Goal: Task Accomplishment & Management: Manage account settings

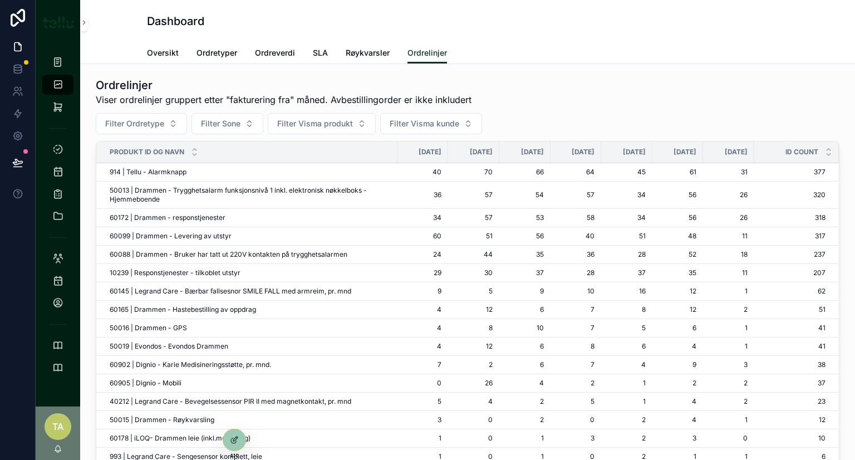
click at [18, 17] on icon at bounding box center [18, 18] width 14 height 18
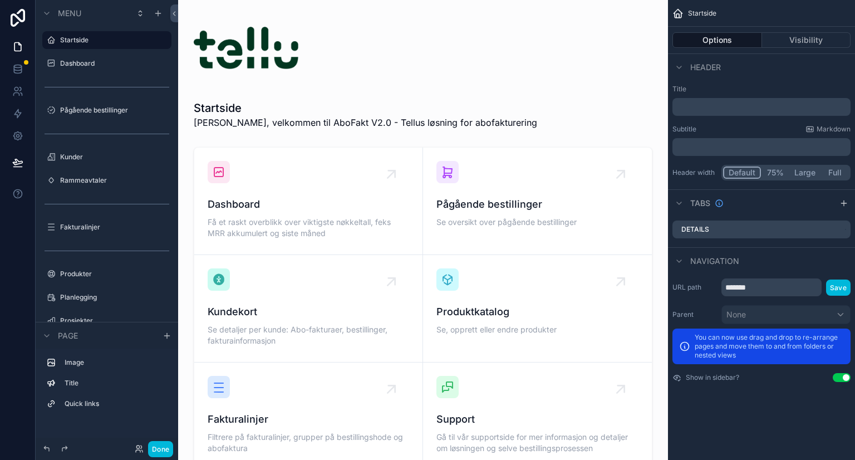
click at [164, 447] on button "Done" at bounding box center [160, 449] width 25 height 16
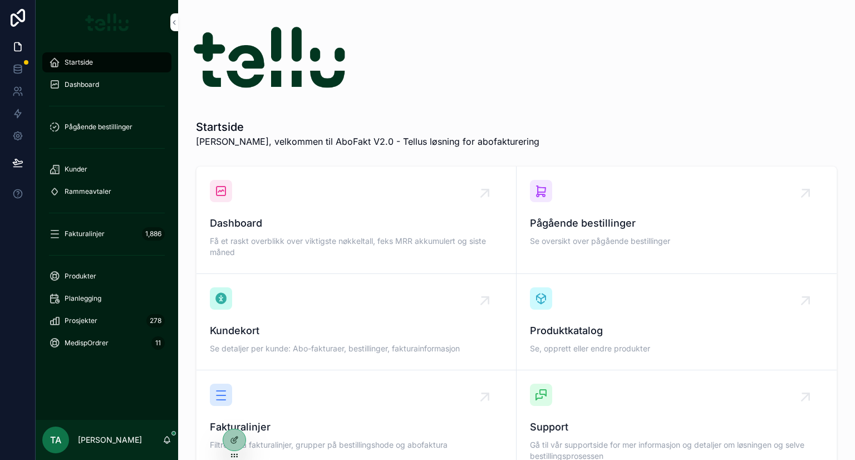
click at [625, 63] on div "Startside [PERSON_NAME], velkommen til AboFakt V2.0 - Tellus løsning for abofak…" at bounding box center [516, 276] width 677 height 553
click at [608, 92] on div "Startside [PERSON_NAME], velkommen til AboFakt V2.0 - Tellus løsning for abofak…" at bounding box center [516, 276] width 677 height 553
click at [70, 85] on span "Dashboard" at bounding box center [82, 84] width 35 height 9
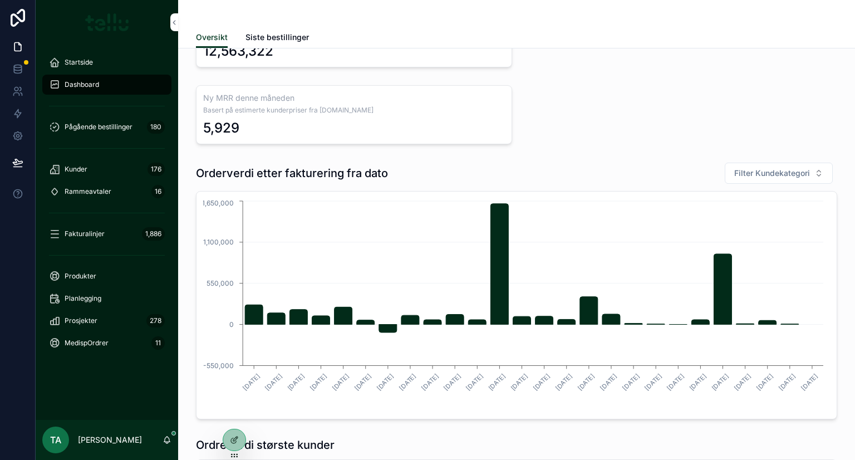
scroll to position [297, 0]
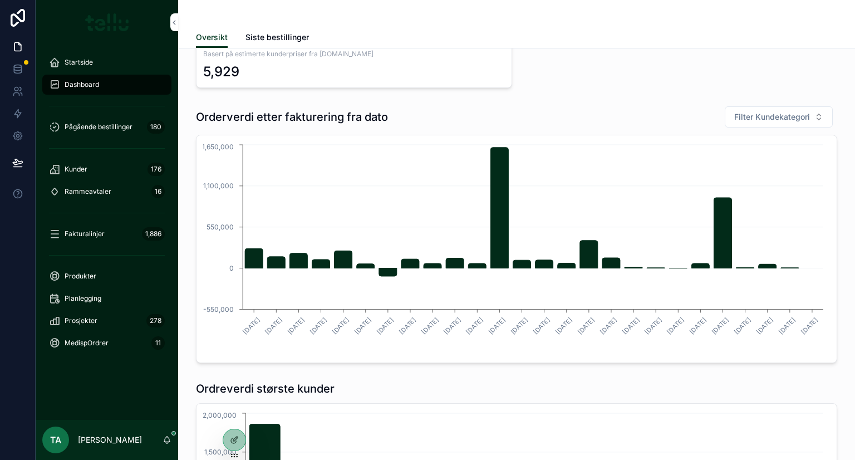
click at [73, 162] on div "Kunder 176" at bounding box center [107, 169] width 116 height 18
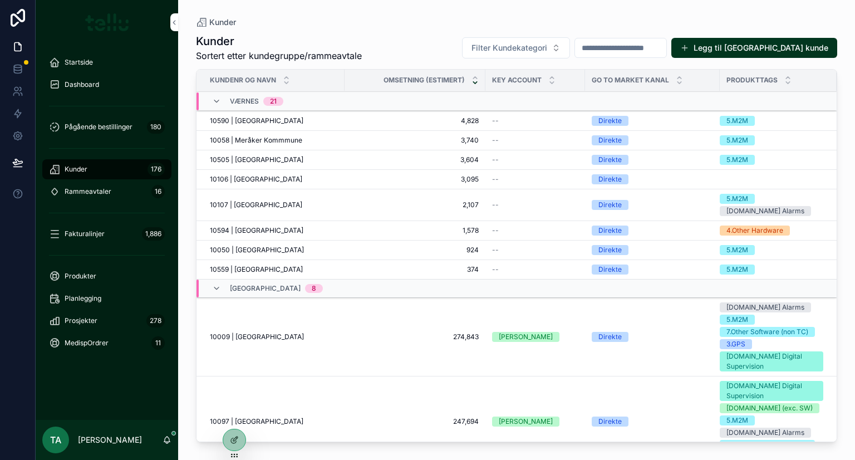
scroll to position [388, 0]
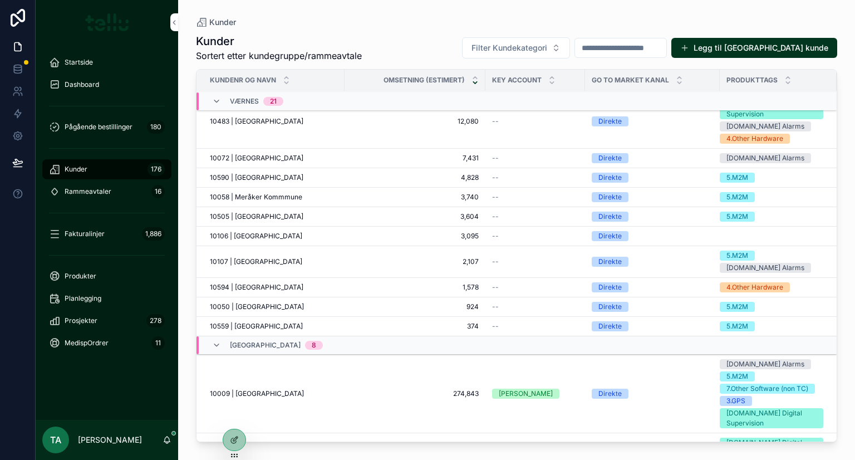
click at [77, 269] on div "Produkter" at bounding box center [107, 276] width 116 height 18
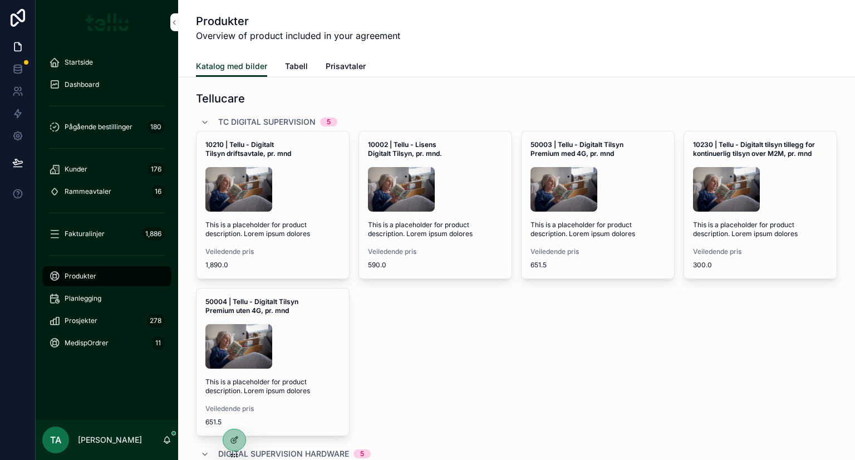
click at [285, 61] on span "Tabell" at bounding box center [296, 66] width 23 height 11
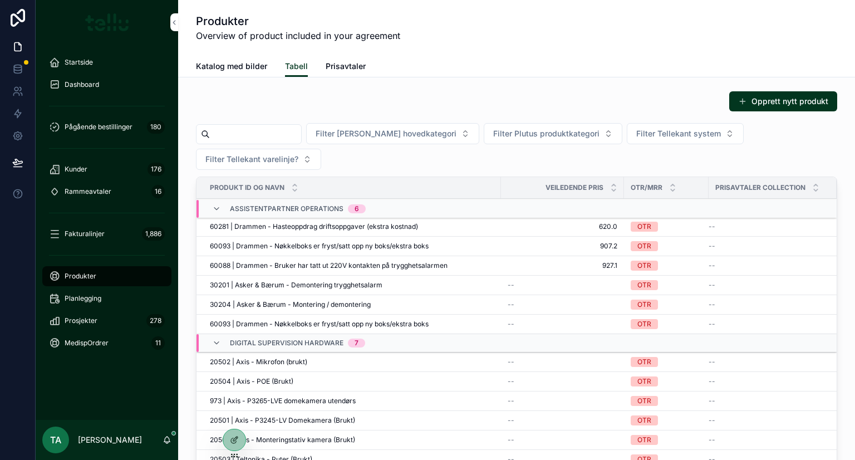
drag, startPoint x: 79, startPoint y: 167, endPoint x: 85, endPoint y: 168, distance: 5.6
click at [79, 167] on span "Kunder" at bounding box center [76, 169] width 23 height 9
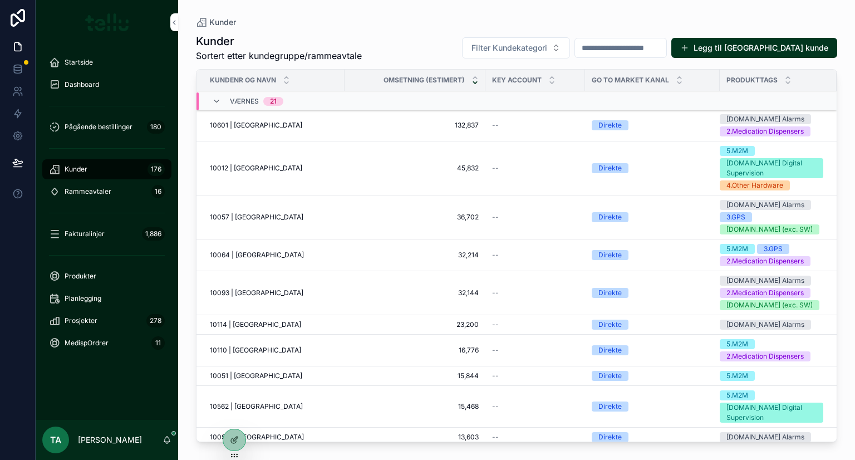
click at [644, 43] on input "scrollable content" at bounding box center [620, 48] width 91 height 16
type input "******"
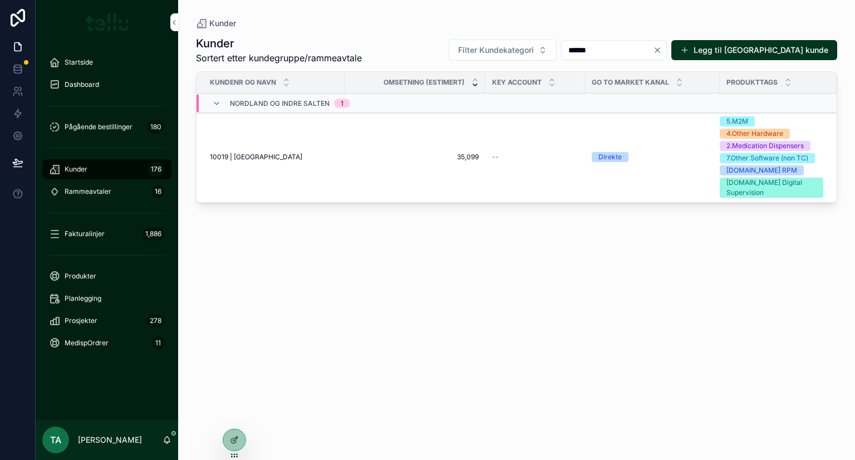
click at [236, 131] on td "10019 | [GEOGRAPHIC_DATA] | [GEOGRAPHIC_DATA]" at bounding box center [271, 157] width 148 height 91
click at [252, 153] on span "10019 | [GEOGRAPHIC_DATA]" at bounding box center [256, 157] width 92 height 9
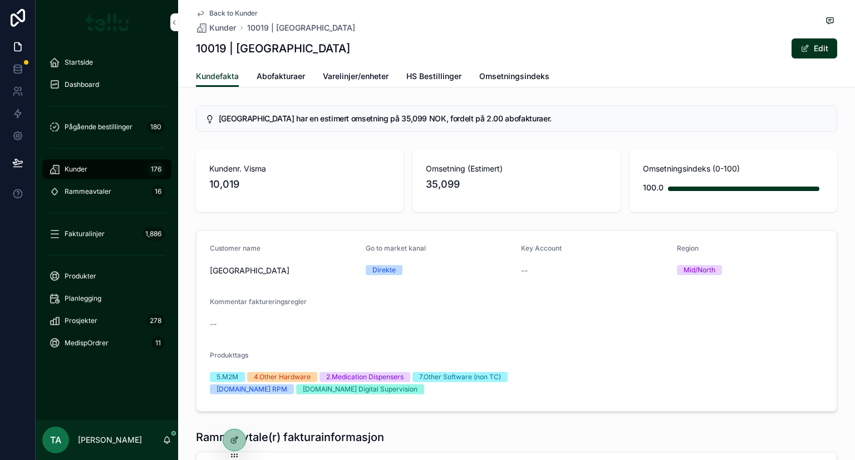
click at [811, 52] on button "Edit" at bounding box center [815, 48] width 46 height 20
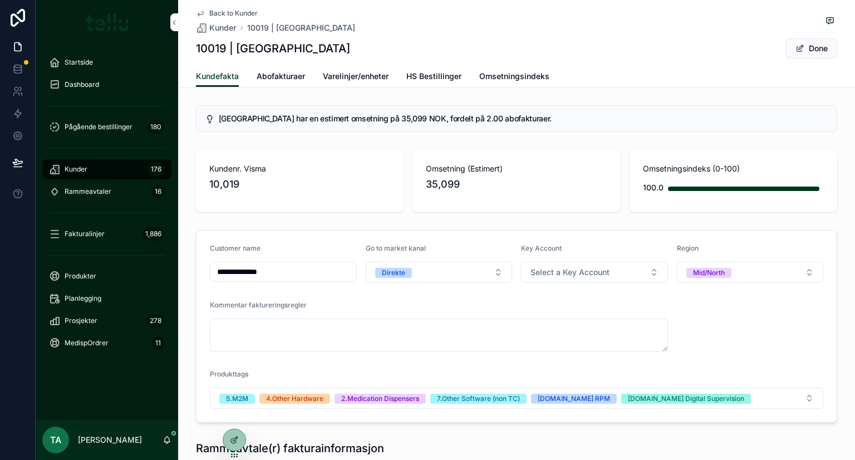
click at [763, 277] on button "Mid/North" at bounding box center [750, 272] width 147 height 21
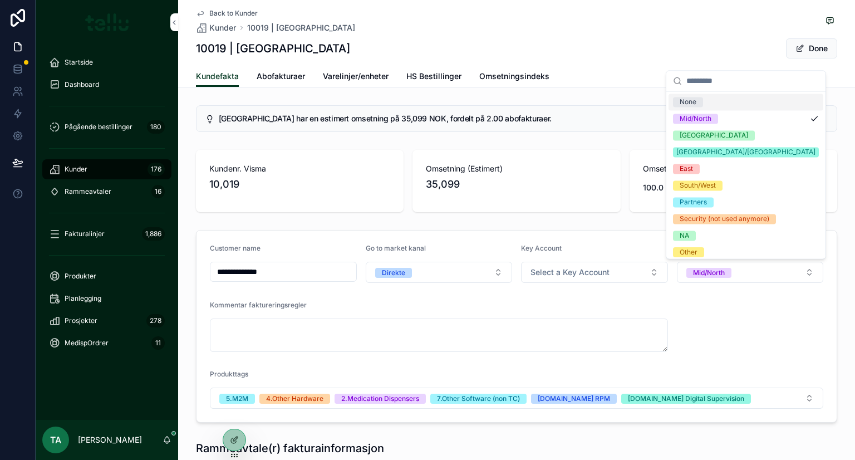
click at [702, 308] on form "**********" at bounding box center [517, 326] width 640 height 192
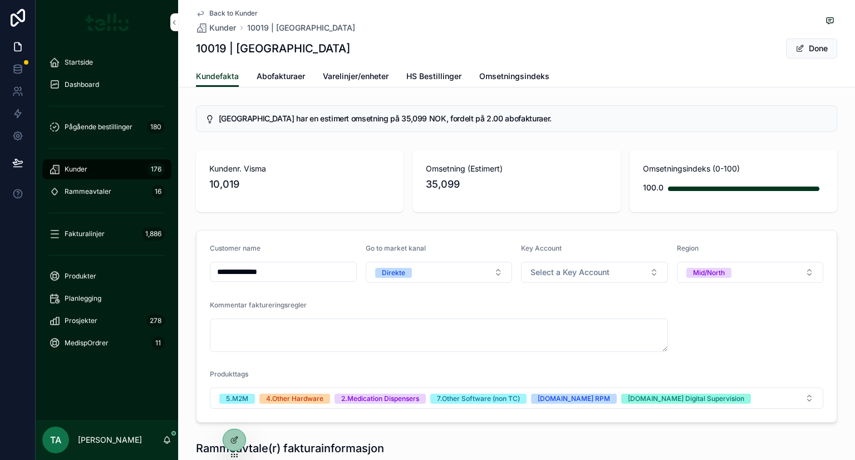
click at [808, 46] on button "Done" at bounding box center [811, 48] width 51 height 20
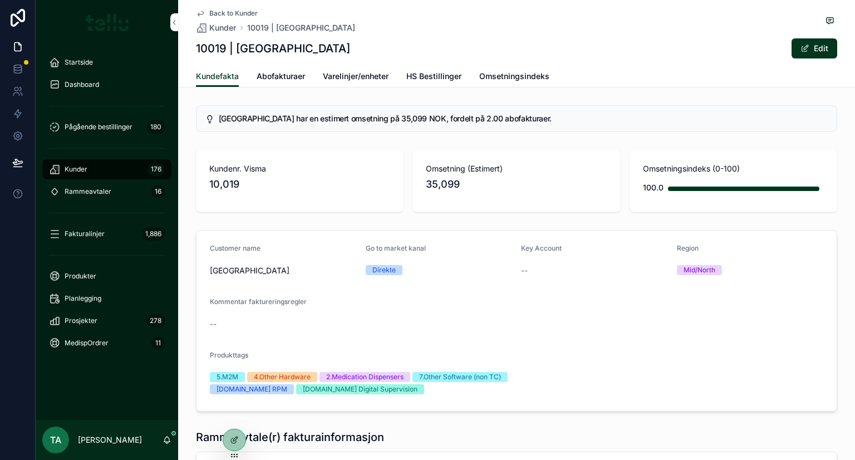
click at [826, 46] on button "Edit" at bounding box center [815, 48] width 46 height 20
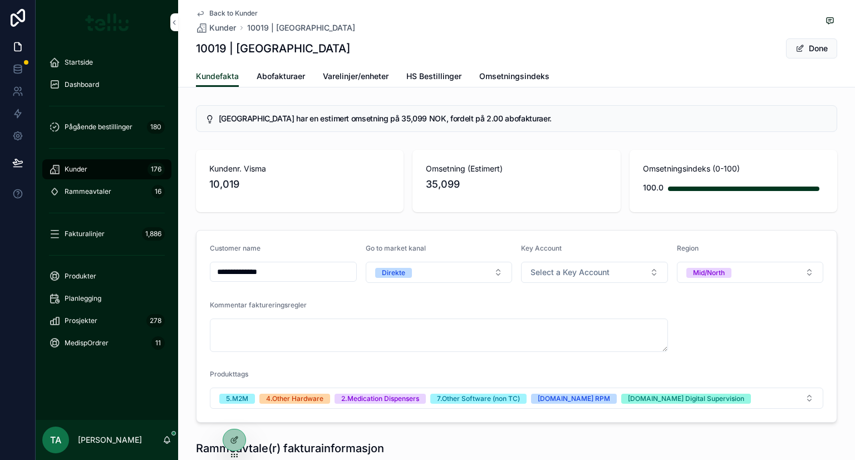
click at [813, 46] on button "Done" at bounding box center [811, 48] width 51 height 20
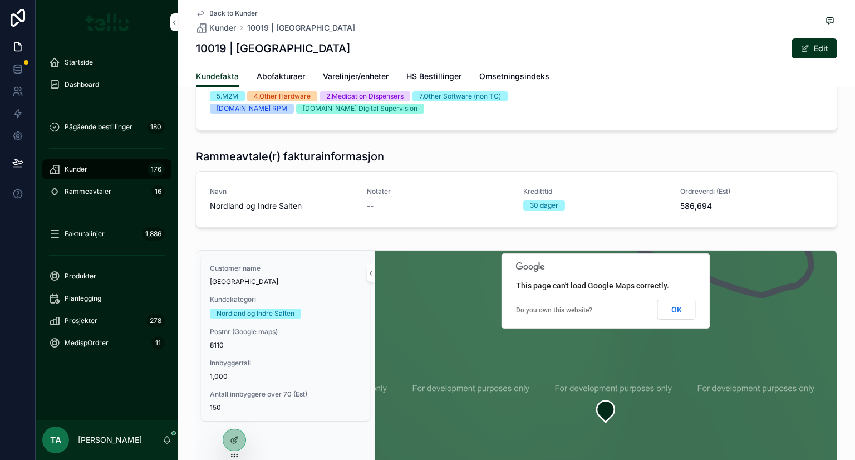
scroll to position [371, 0]
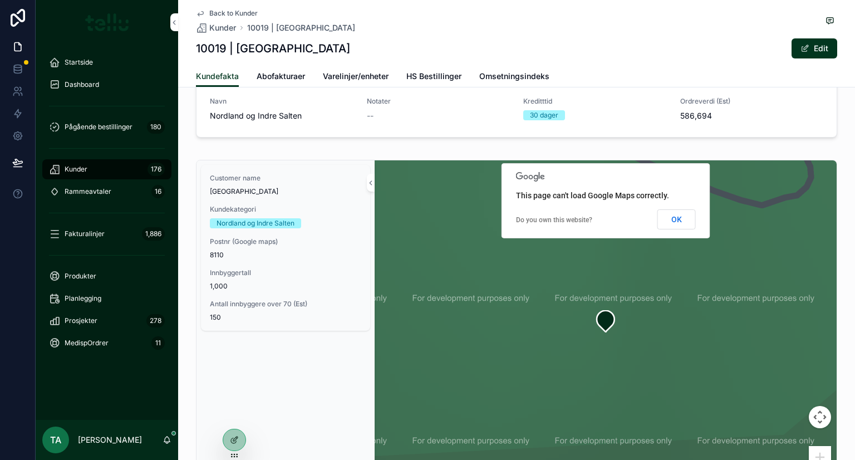
click at [666, 217] on button "OK" at bounding box center [677, 219] width 38 height 20
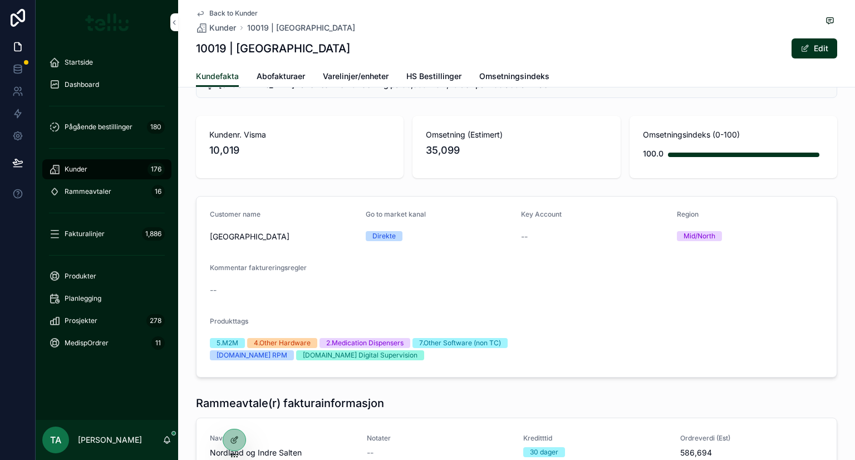
scroll to position [0, 0]
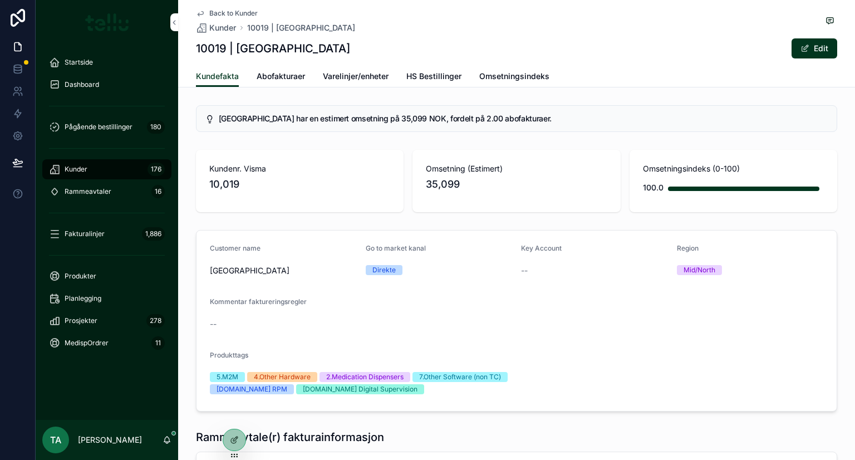
click at [71, 170] on span "Kunder" at bounding box center [76, 169] width 23 height 9
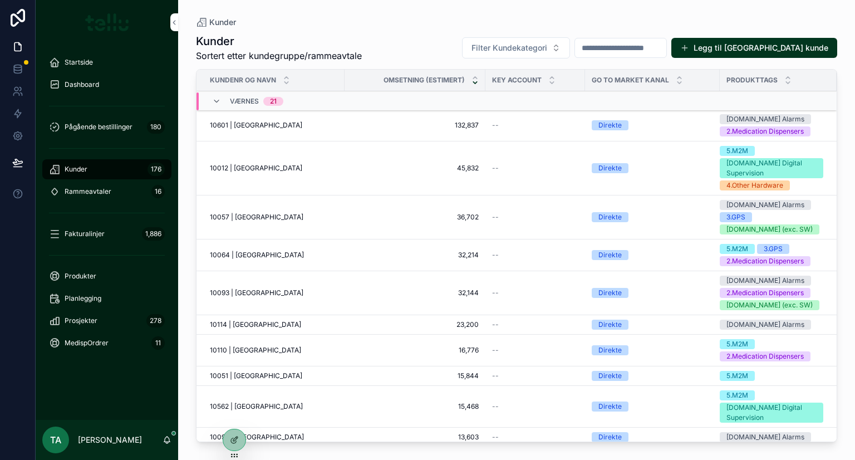
click at [378, 26] on div "Kunder Kunder Sortert etter kundegruppe/rammeavtale Filter Kundekategori Legg t…" at bounding box center [516, 223] width 677 height 447
click at [79, 274] on span "Produkter" at bounding box center [81, 276] width 32 height 9
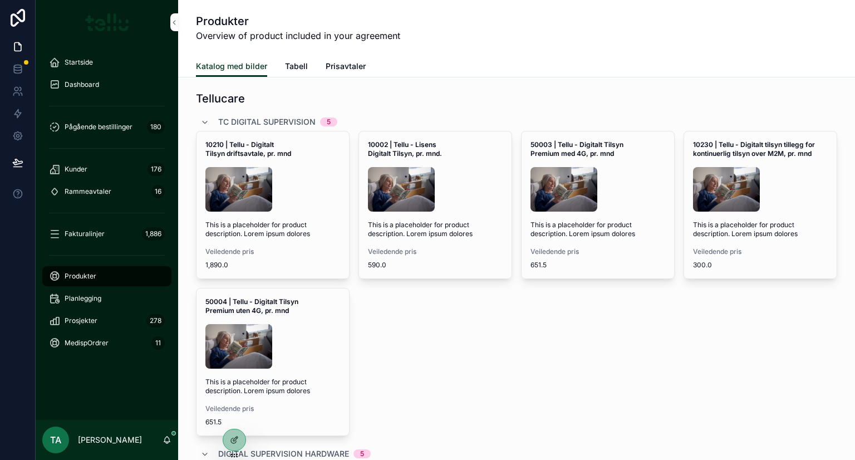
click at [285, 74] on link "Tabell" at bounding box center [296, 67] width 23 height 22
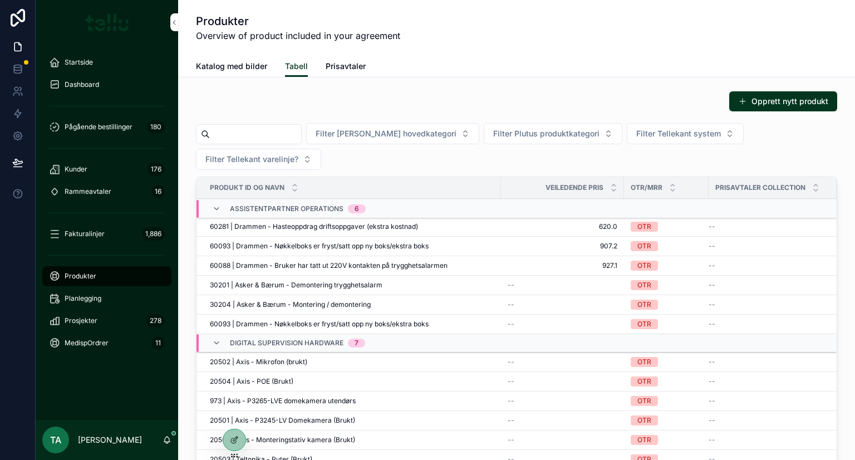
click at [273, 248] on span "60093 | Drammen - Nøkkelboks er fryst/satt opp ny boks/ekstra boks" at bounding box center [319, 246] width 219 height 9
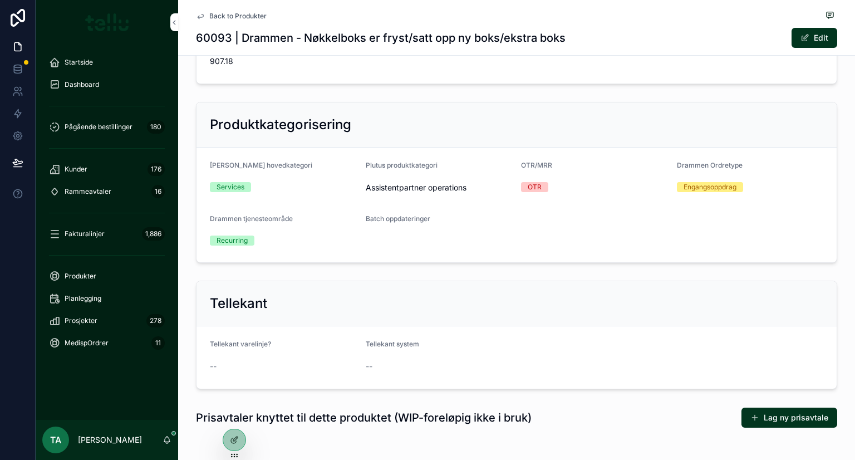
scroll to position [223, 0]
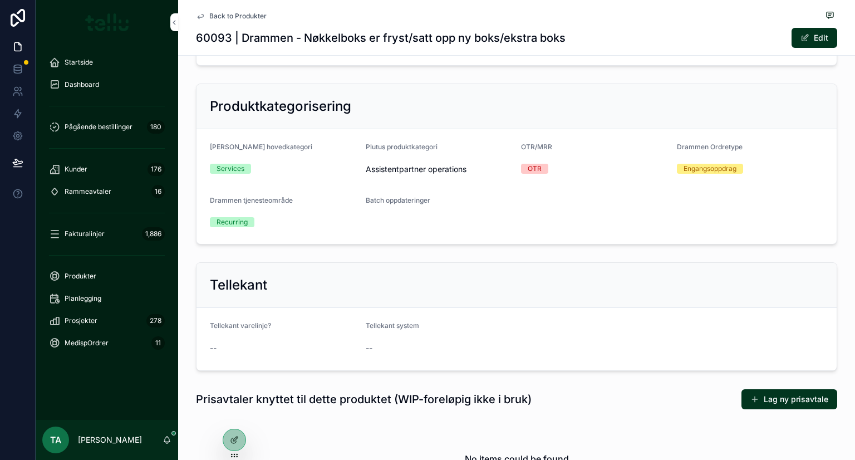
click at [832, 41] on button "Edit" at bounding box center [815, 38] width 46 height 20
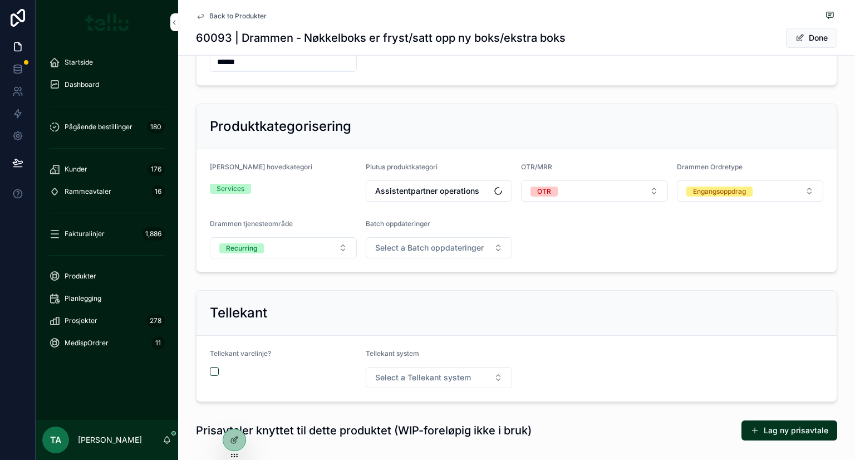
scroll to position [241, 0]
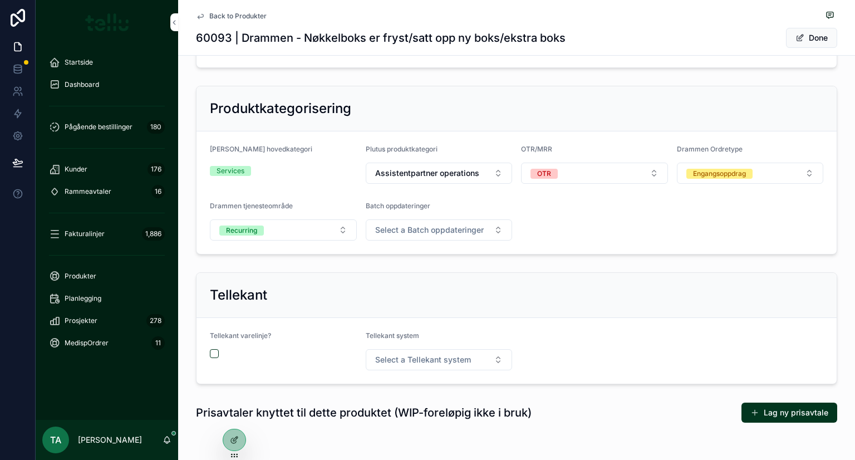
click at [739, 169] on div "Engangsoppdrag" at bounding box center [719, 174] width 53 height 10
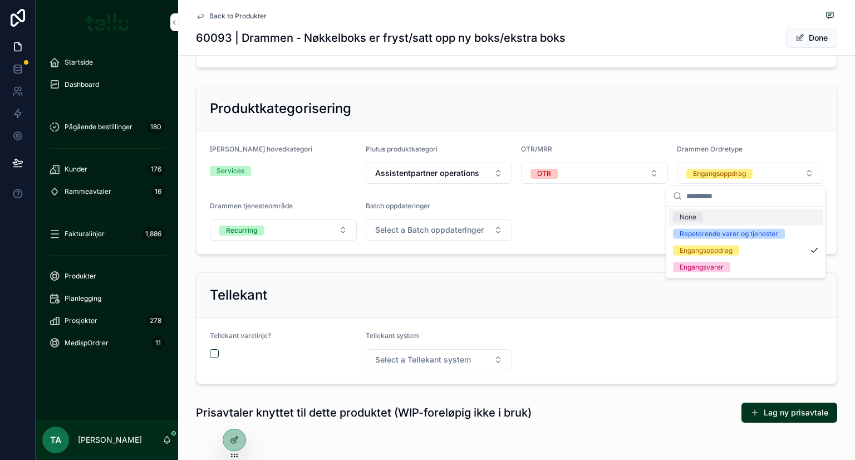
click at [739, 169] on div "Engangsoppdrag" at bounding box center [719, 174] width 53 height 10
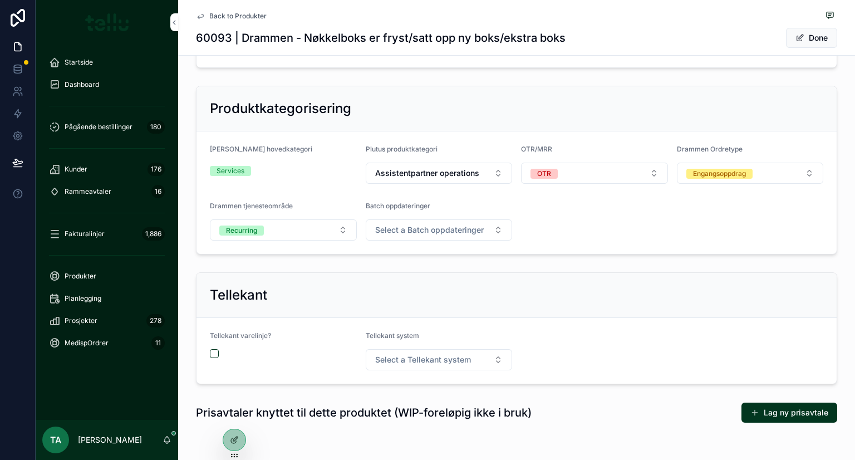
click at [815, 38] on button "Done" at bounding box center [811, 38] width 51 height 20
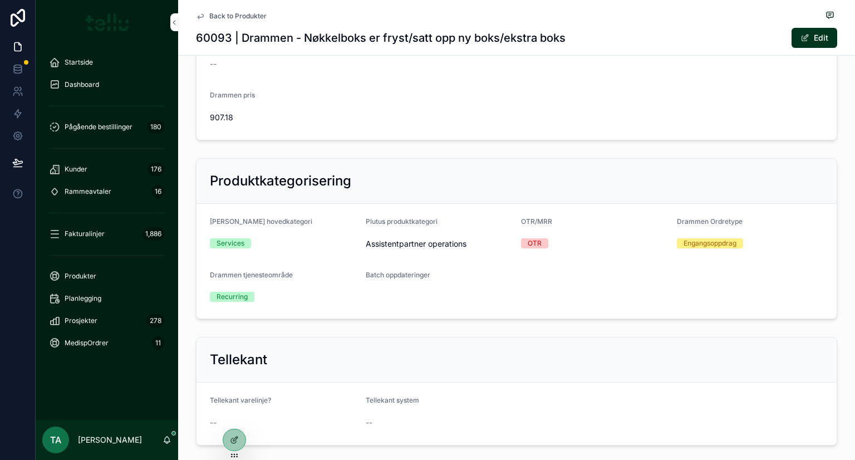
scroll to position [0, 0]
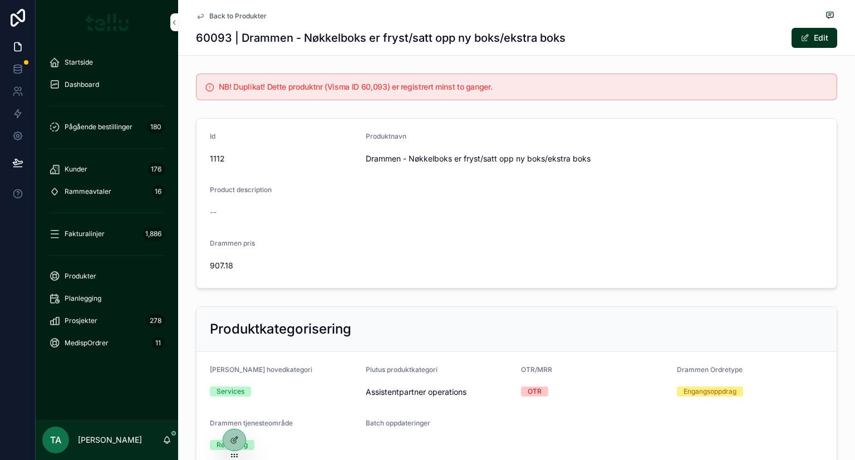
click at [79, 278] on span "Produkter" at bounding box center [81, 276] width 32 height 9
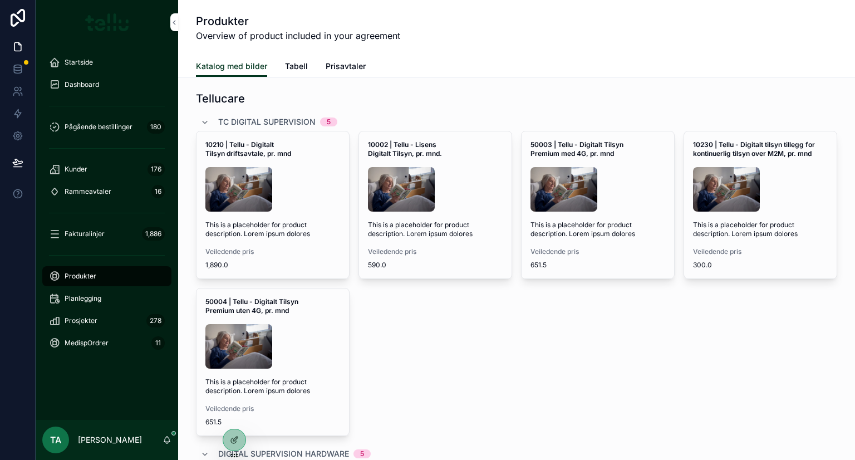
click at [285, 70] on span "Tabell" at bounding box center [296, 66] width 23 height 11
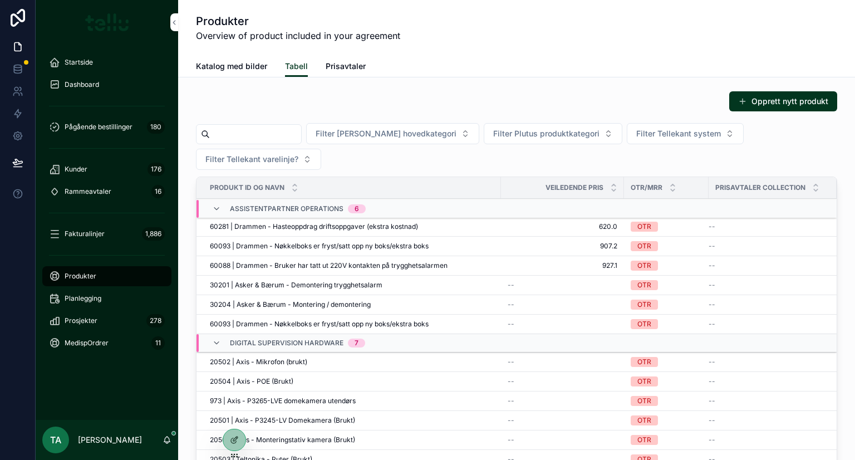
click at [91, 236] on span "Fakturalinjer" at bounding box center [85, 233] width 40 height 9
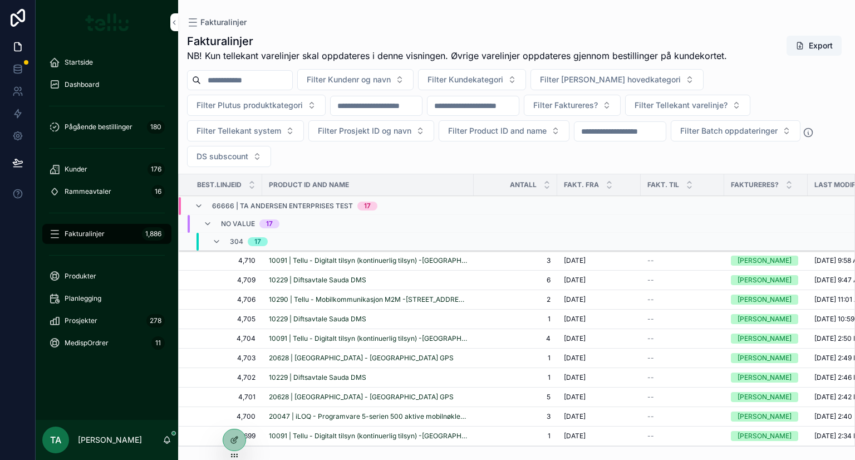
click at [86, 165] on span "Kunder" at bounding box center [76, 169] width 23 height 9
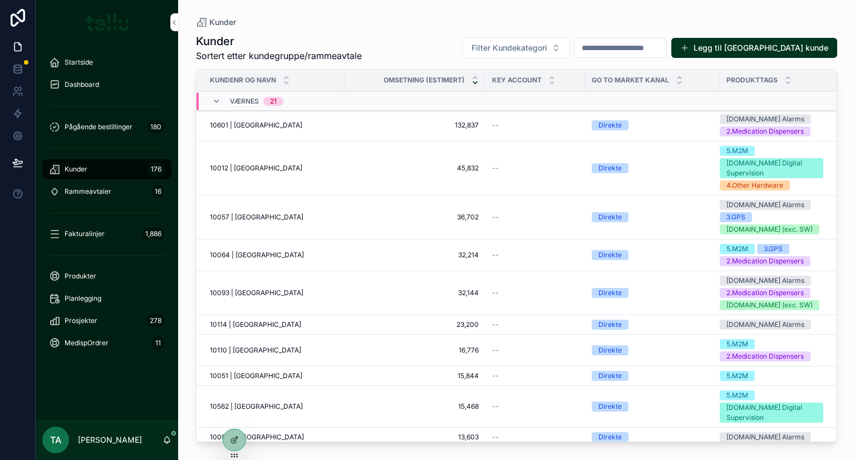
click at [650, 47] on input "scrollable content" at bounding box center [620, 48] width 91 height 16
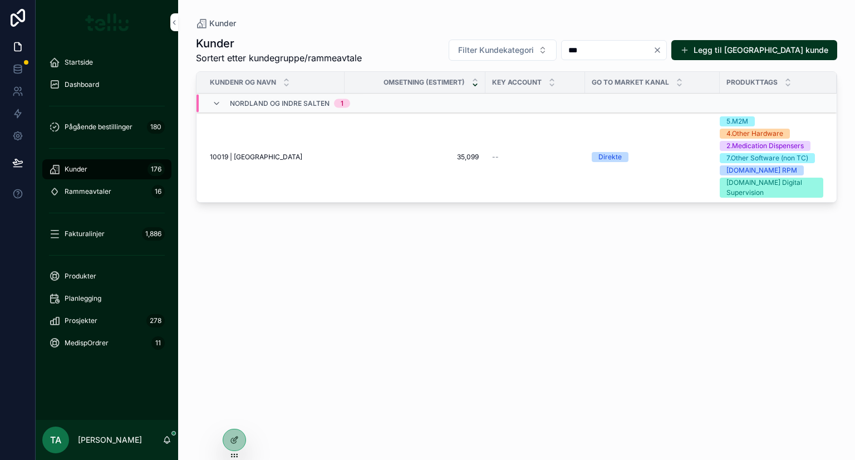
type input "***"
click at [259, 153] on span "10019 | [GEOGRAPHIC_DATA]" at bounding box center [256, 157] width 92 height 9
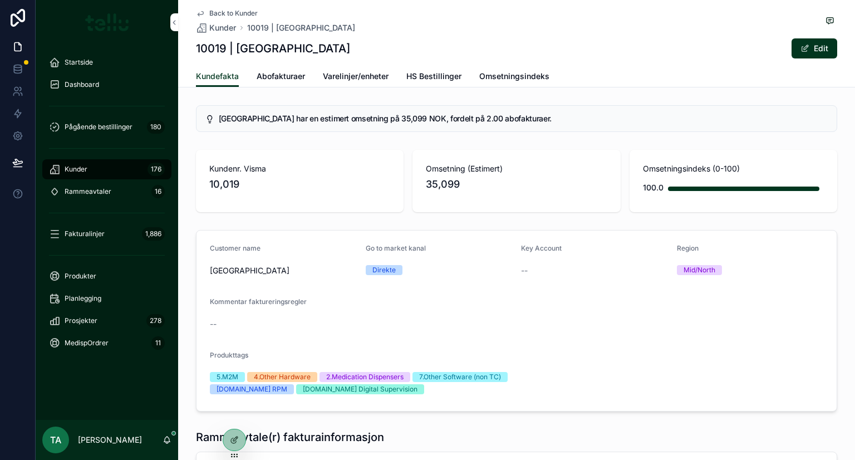
click at [278, 76] on span "Abofakturaer" at bounding box center [281, 76] width 48 height 11
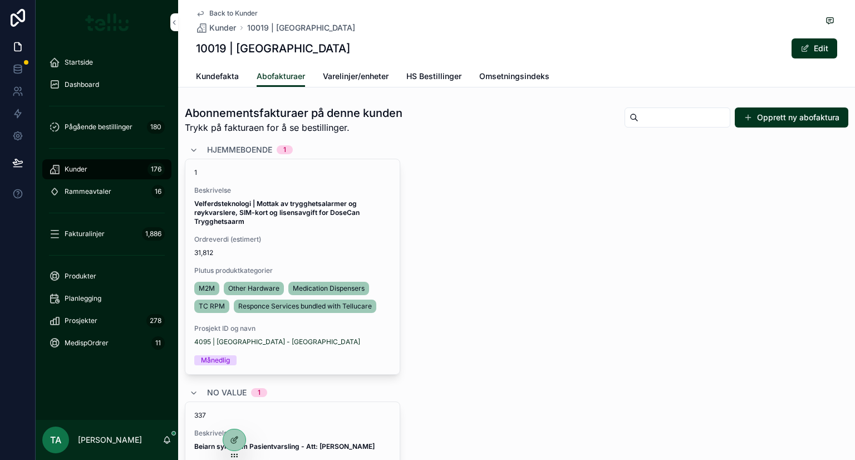
click at [285, 175] on span "1" at bounding box center [292, 172] width 197 height 9
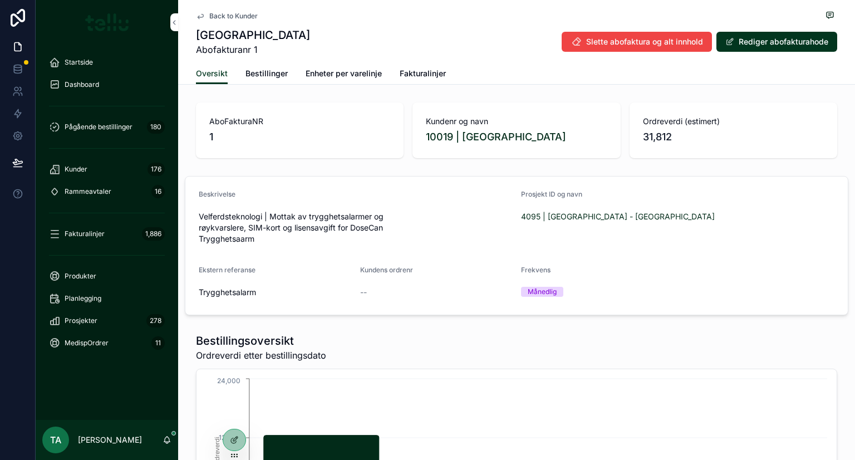
click at [253, 73] on span "Bestillinger" at bounding box center [267, 73] width 42 height 11
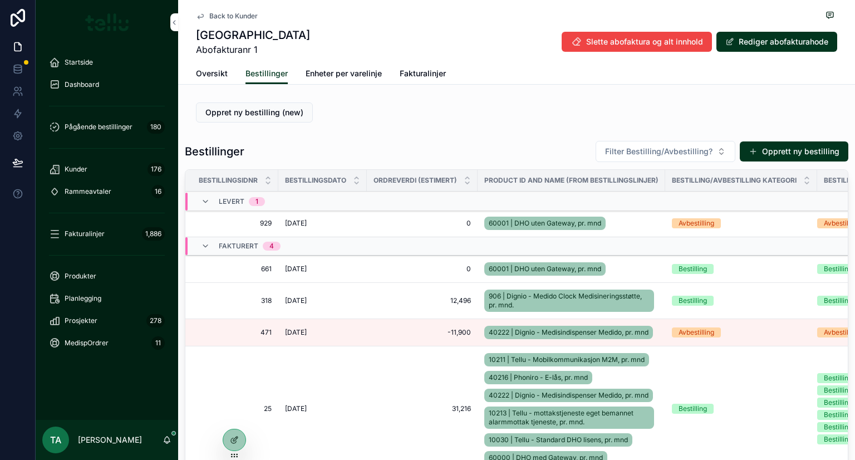
click at [236, 219] on span "929" at bounding box center [235, 223] width 73 height 9
click at [204, 72] on span "Oversikt" at bounding box center [212, 73] width 32 height 11
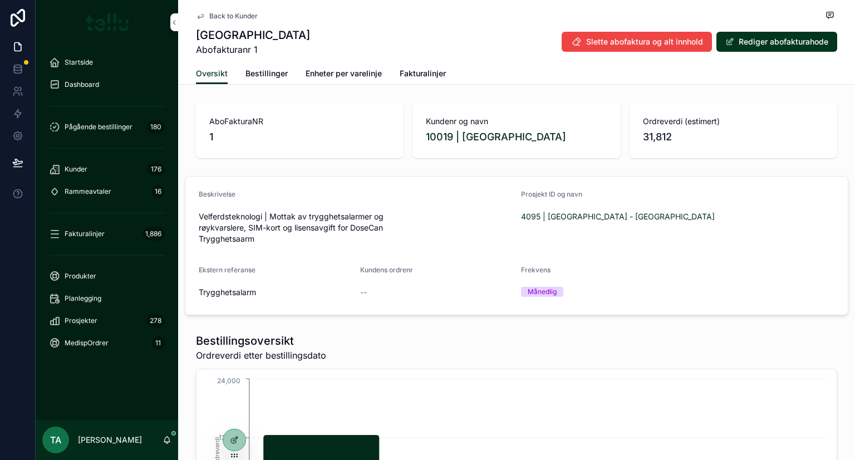
click at [415, 73] on span "Fakturalinjer" at bounding box center [423, 73] width 46 height 11
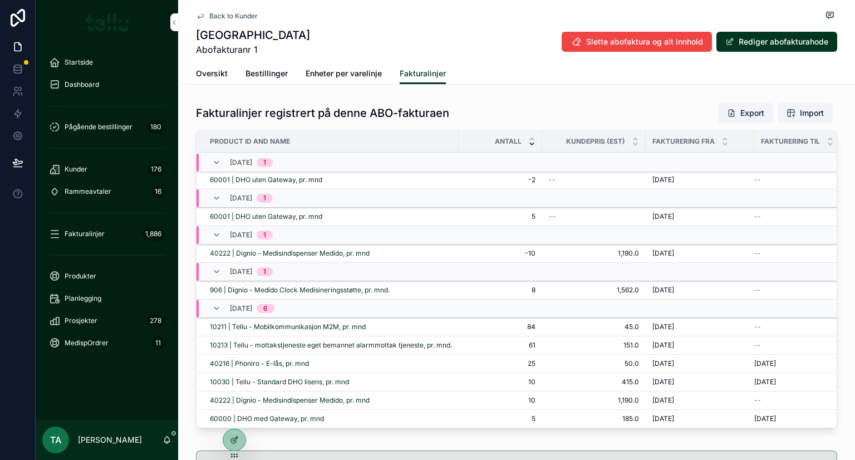
click at [211, 75] on span "Oversikt" at bounding box center [212, 73] width 32 height 11
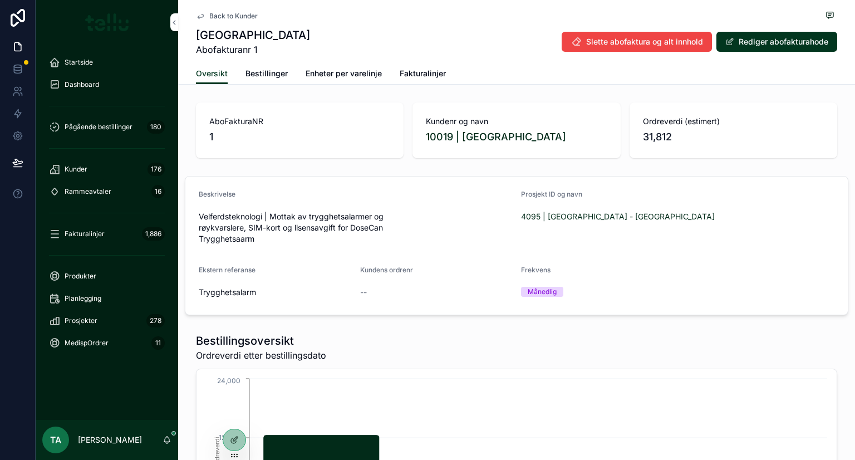
click at [89, 168] on div "Kunder 176" at bounding box center [107, 169] width 116 height 18
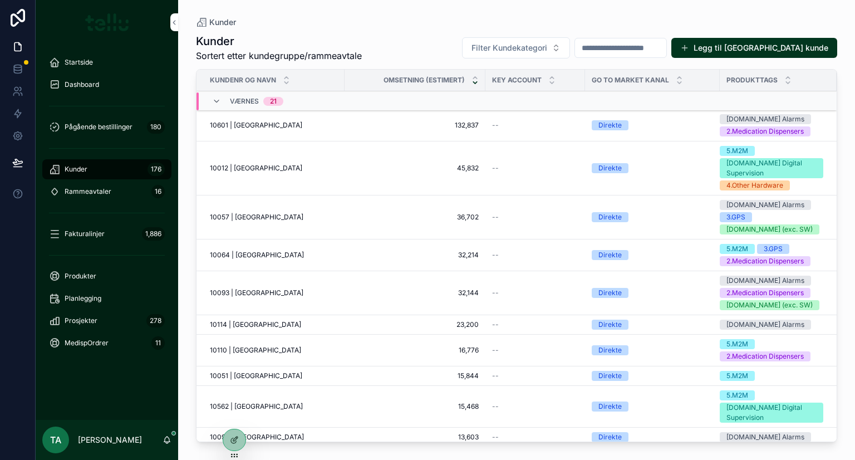
click at [655, 52] on input "scrollable content" at bounding box center [620, 48] width 91 height 16
type input "********"
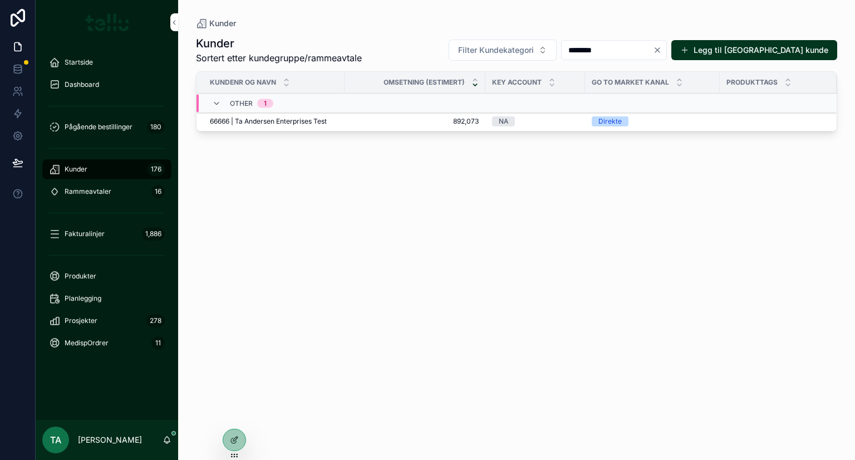
click at [306, 123] on span "66666 | Ta Andersen Enterprises Test" at bounding box center [268, 121] width 117 height 9
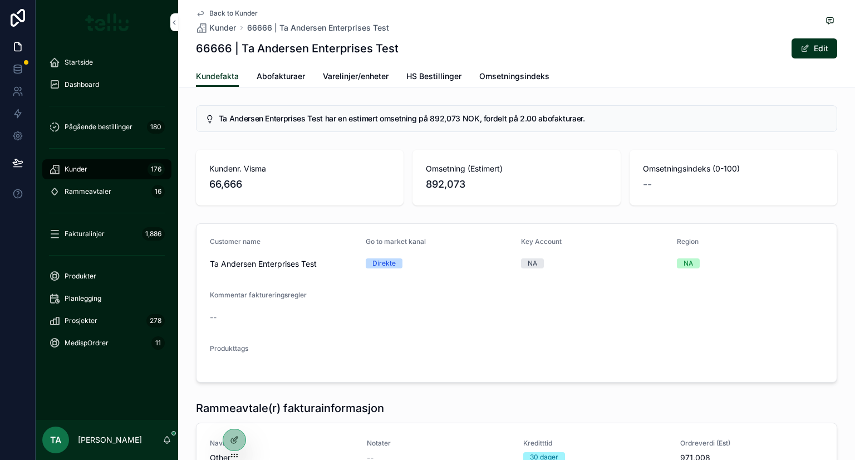
click at [273, 79] on span "Abofakturaer" at bounding box center [281, 76] width 48 height 11
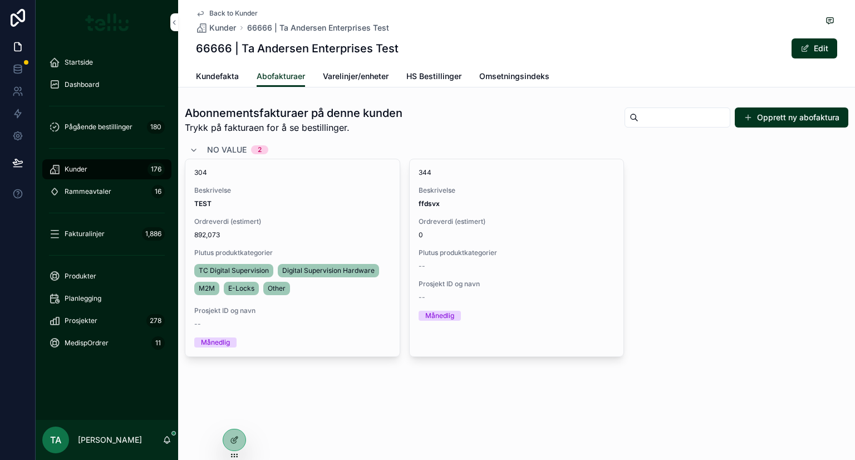
click at [763, 113] on button "Opprett ny abofaktura" at bounding box center [792, 117] width 114 height 20
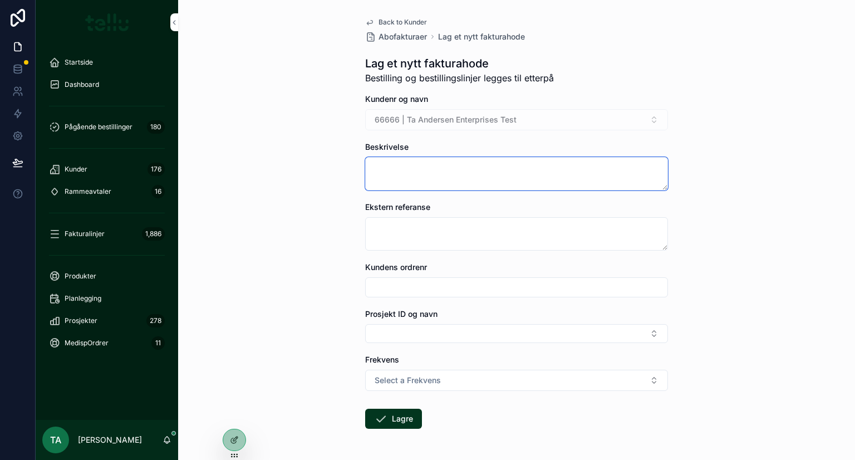
click at [429, 176] on textarea "scrollable content" at bounding box center [516, 173] width 303 height 33
type textarea "**********"
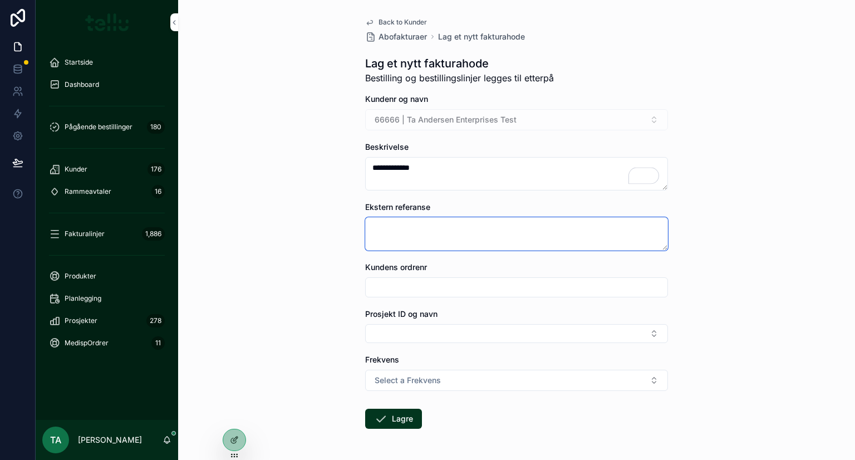
click at [430, 236] on textarea "scrollable content" at bounding box center [516, 233] width 303 height 33
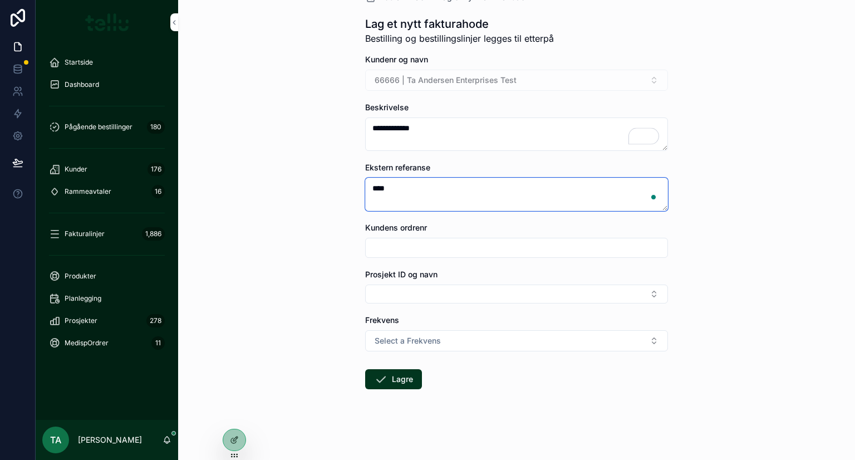
type textarea "****"
click at [415, 288] on button "Select Button" at bounding box center [516, 294] width 303 height 19
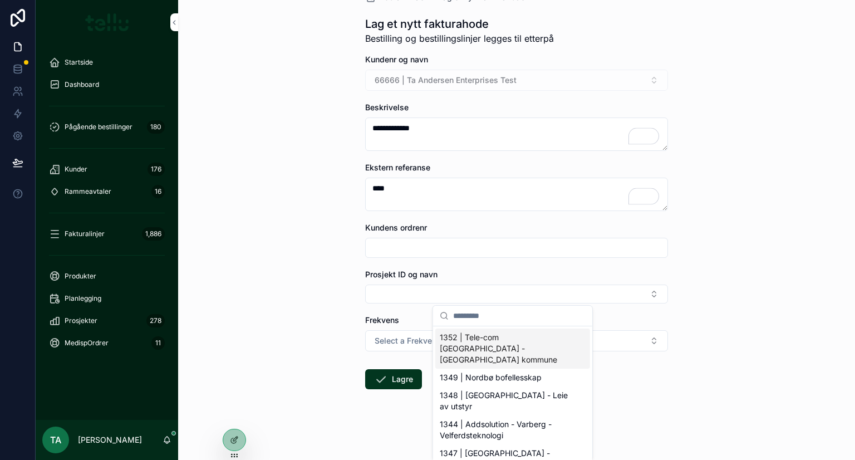
click at [304, 307] on div "**********" at bounding box center [516, 190] width 677 height 460
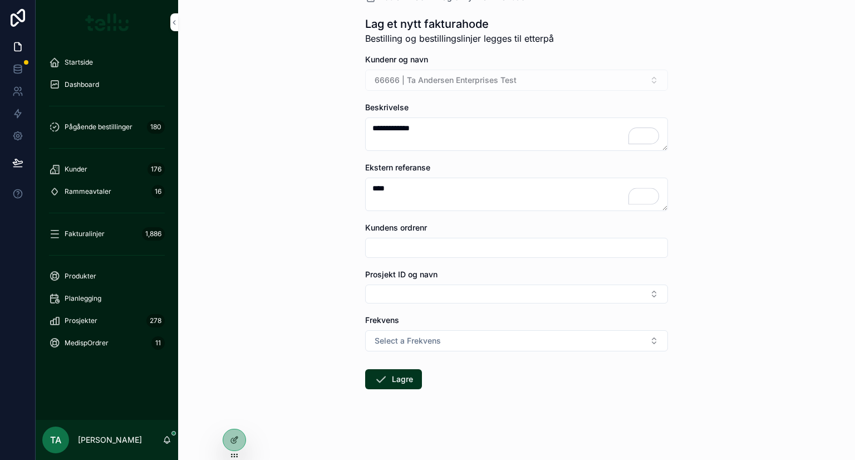
click at [386, 337] on span "Select a Frekvens" at bounding box center [408, 340] width 66 height 11
click at [463, 386] on div "Månedlig" at bounding box center [461, 385] width 29 height 10
click at [387, 383] on button "Lagre" at bounding box center [393, 379] width 57 height 20
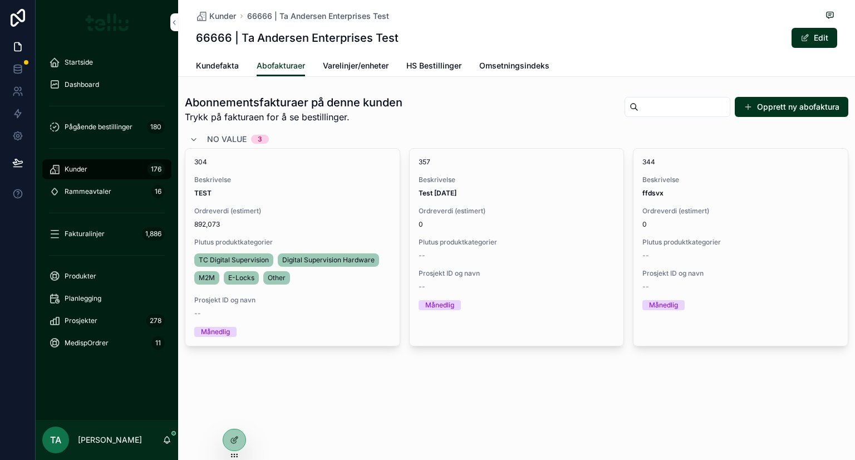
click at [511, 170] on div "357 Beskrivelse Test [DATE] Ordreverdi (estimert) 0 Plutus produktkategorier --…" at bounding box center [517, 234] width 214 height 170
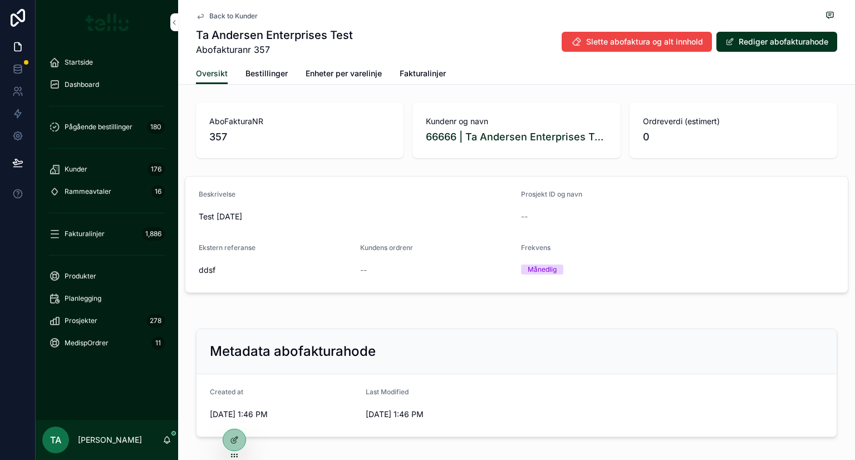
click at [258, 77] on span "Bestillinger" at bounding box center [267, 73] width 42 height 11
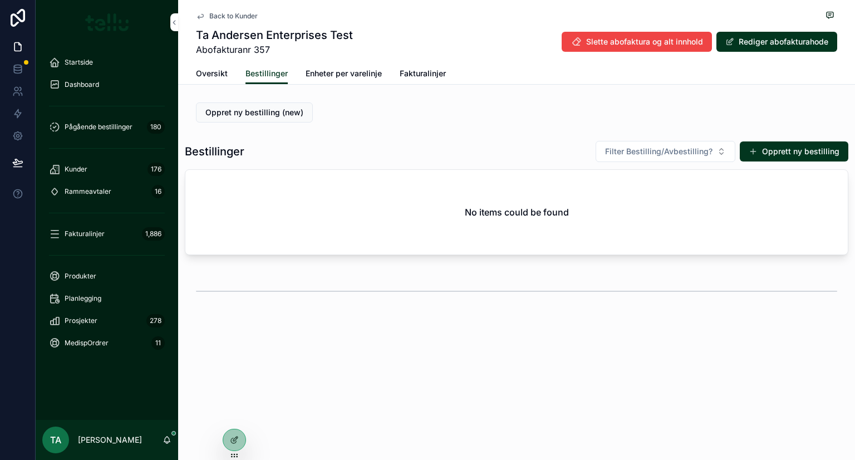
click at [770, 154] on button "Opprett ny bestilling" at bounding box center [794, 151] width 109 height 20
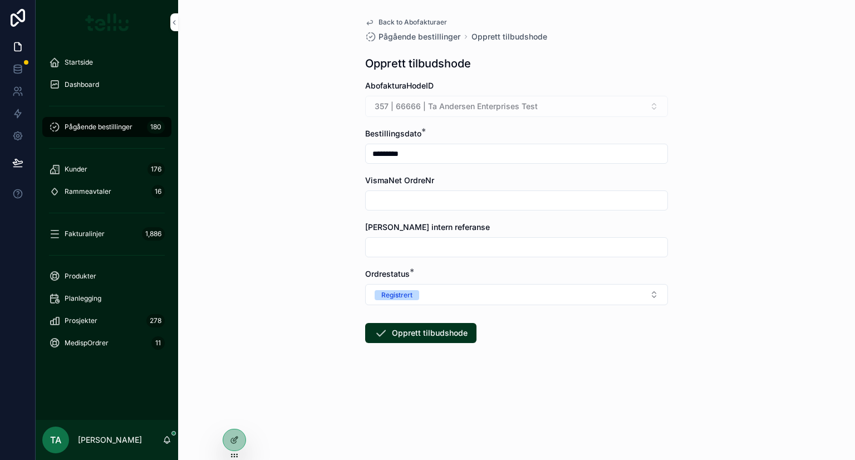
click at [394, 200] on input "scrollable content" at bounding box center [517, 201] width 302 height 16
click at [272, 204] on div "Back to Abofakturaer Pågående bestillinger Opprett tilbudshode Opprett tilbudsh…" at bounding box center [516, 230] width 677 height 460
click at [390, 241] on input "scrollable content" at bounding box center [517, 247] width 302 height 16
type input "****"
click at [300, 275] on div "Back to Abofakturaer Pågående bestillinger Opprett tilbudshode Opprett tilbudsh…" at bounding box center [516, 230] width 677 height 460
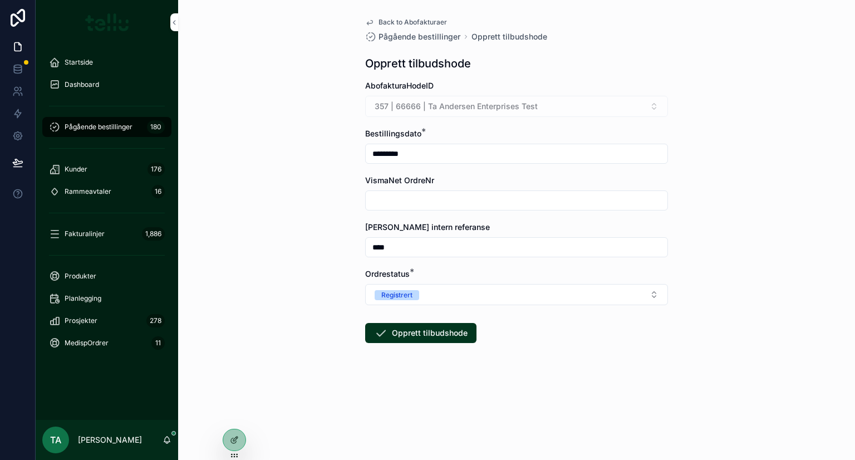
click at [432, 333] on button "Opprett tilbudshode" at bounding box center [420, 333] width 111 height 20
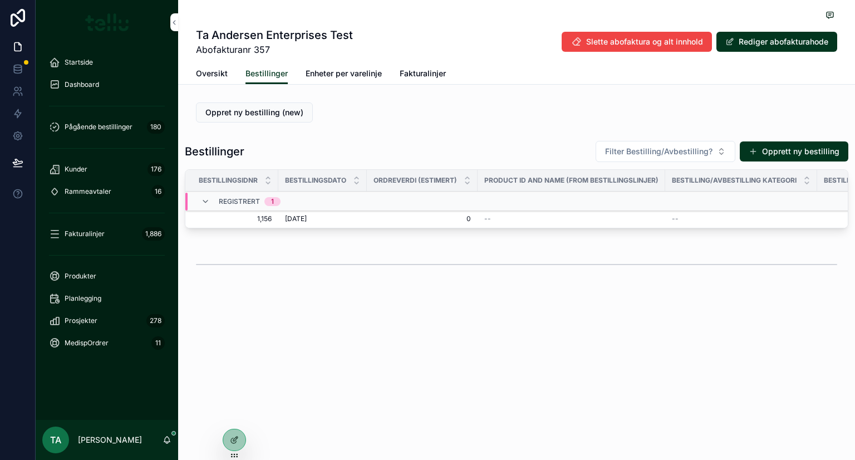
click at [341, 218] on div "[DATE] [DATE]" at bounding box center [322, 218] width 75 height 9
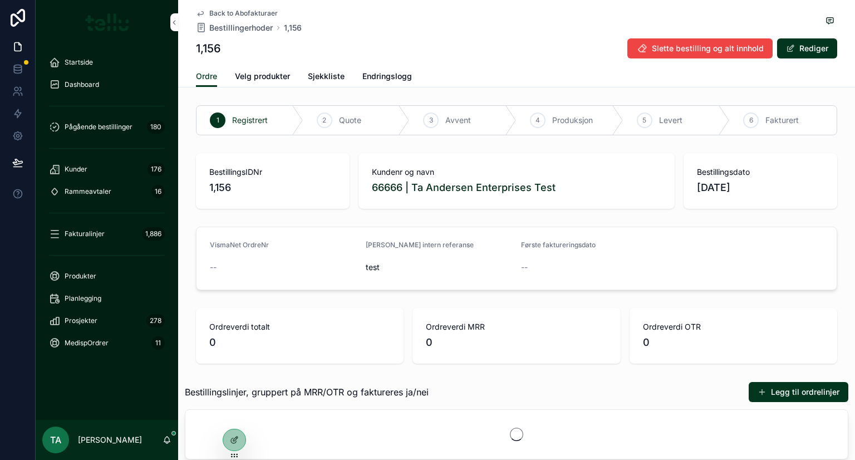
click at [778, 389] on button "Legg til ordrelinjer" at bounding box center [799, 392] width 100 height 20
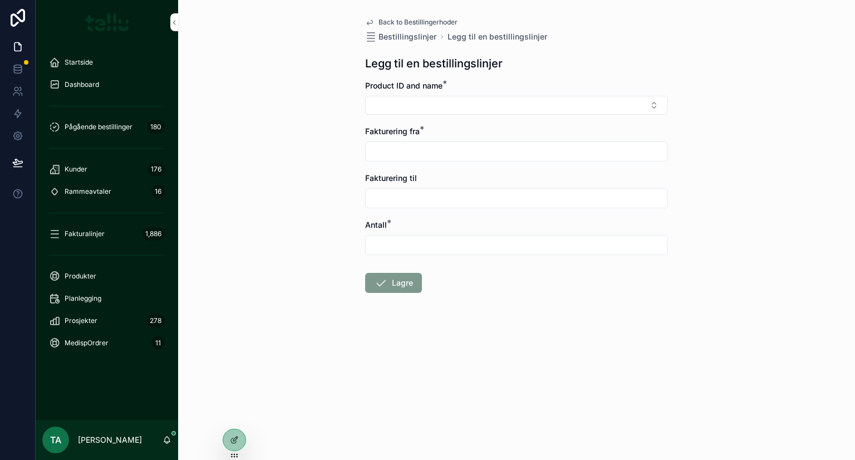
click at [424, 92] on div "Product ID and name *" at bounding box center [516, 97] width 303 height 35
click at [425, 101] on button "Select Button" at bounding box center [516, 105] width 303 height 19
type input "*"
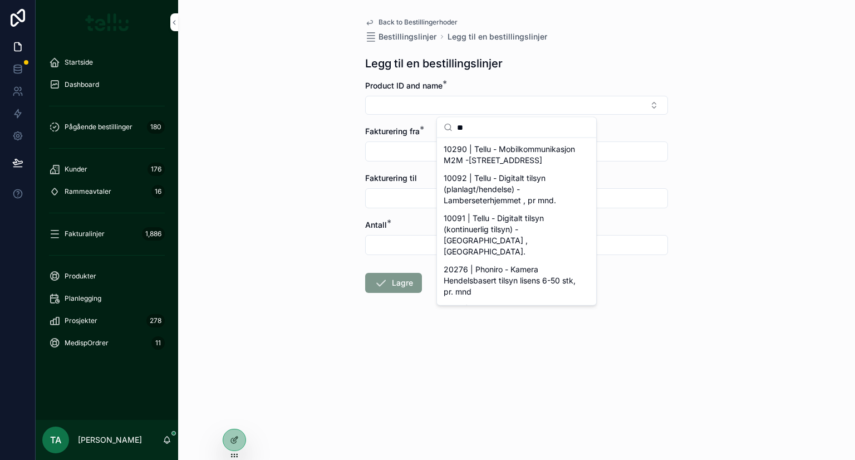
type input "*"
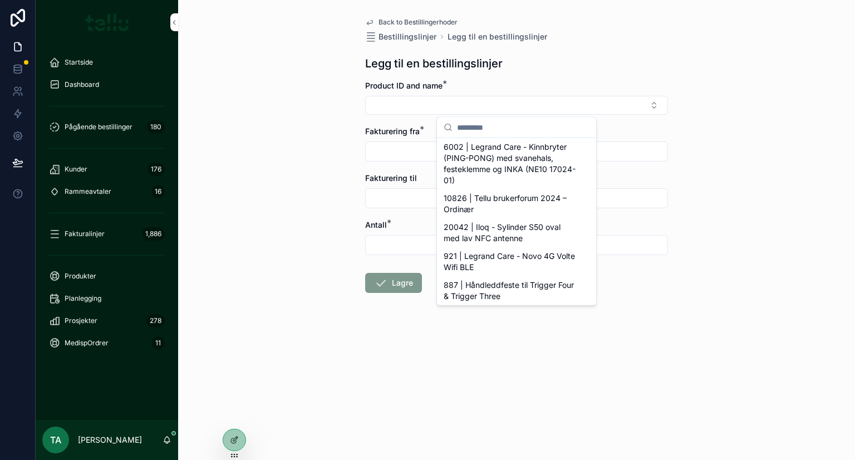
scroll to position [1483, 0]
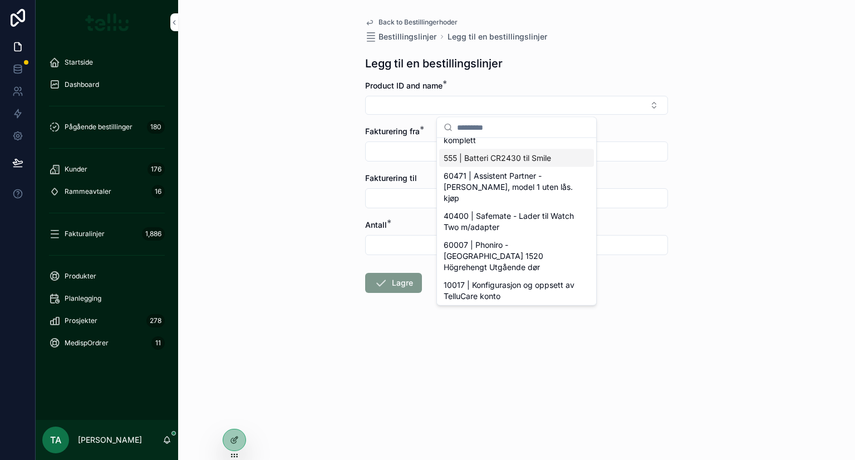
click at [472, 160] on span "555 | Batteri CR2430 til Smile" at bounding box center [497, 158] width 107 height 11
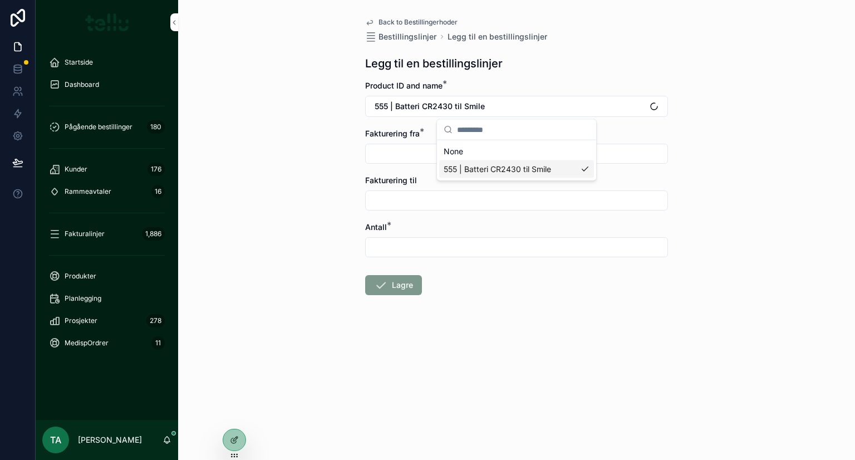
scroll to position [0, 0]
click at [418, 155] on input "scrollable content" at bounding box center [517, 154] width 302 height 16
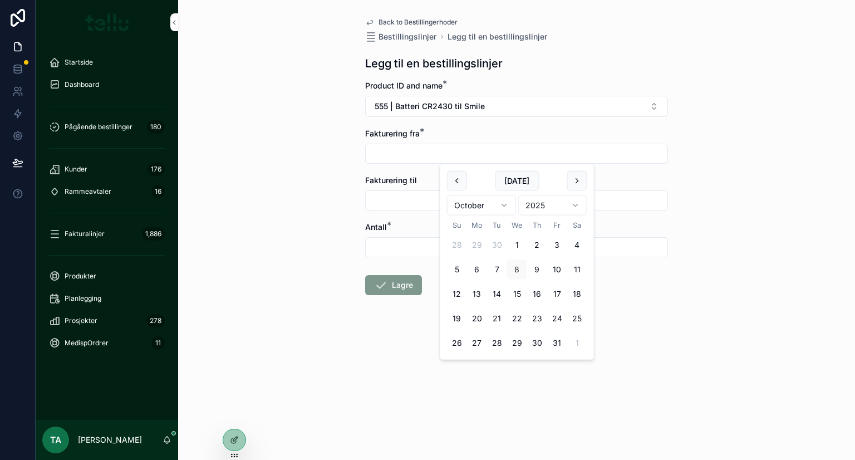
click at [575, 179] on button "scrollable content" at bounding box center [577, 181] width 20 height 20
click at [481, 243] on button "1" at bounding box center [477, 245] width 20 height 20
type input "*********"
click at [414, 201] on input "scrollable content" at bounding box center [517, 201] width 302 height 16
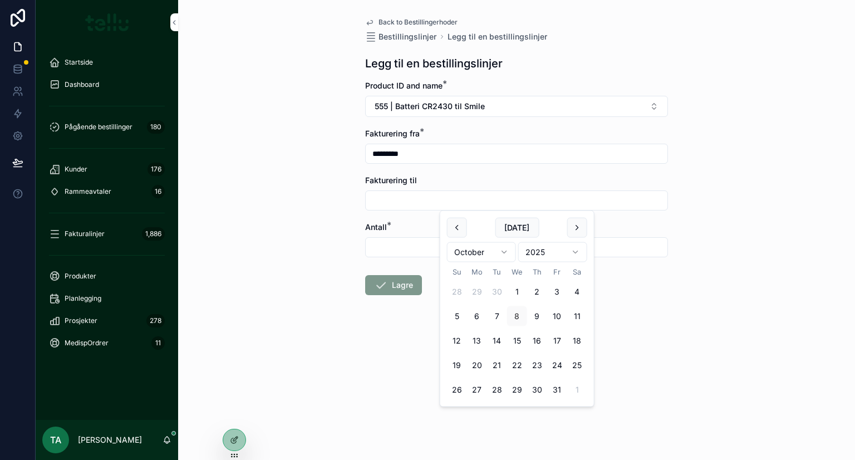
click at [292, 234] on div "Back to Bestillingerhoder Bestillingslinjer Legg til en bestillingslinjer Legg …" at bounding box center [516, 230] width 677 height 460
click at [387, 254] on input "scrollable content" at bounding box center [517, 247] width 302 height 16
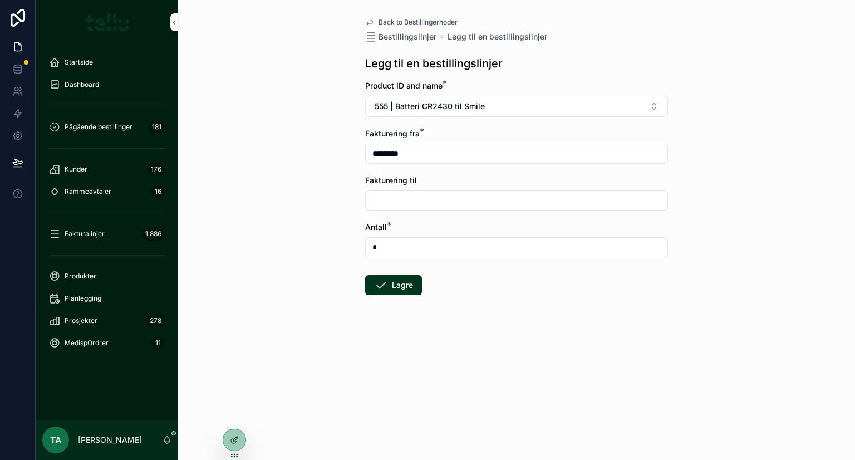
click at [272, 218] on div "Back to Bestillingerhoder Bestillingslinjer Legg til en bestillingslinjer Legg …" at bounding box center [516, 230] width 677 height 460
drag, startPoint x: 394, startPoint y: 246, endPoint x: 361, endPoint y: 240, distance: 33.3
click at [360, 241] on div "Back to Bestillingerhoder Bestillingslinjer Legg til en bestillingslinjer Legg …" at bounding box center [516, 183] width 321 height 366
type input "*"
drag, startPoint x: 317, startPoint y: 245, endPoint x: 336, endPoint y: 254, distance: 20.9
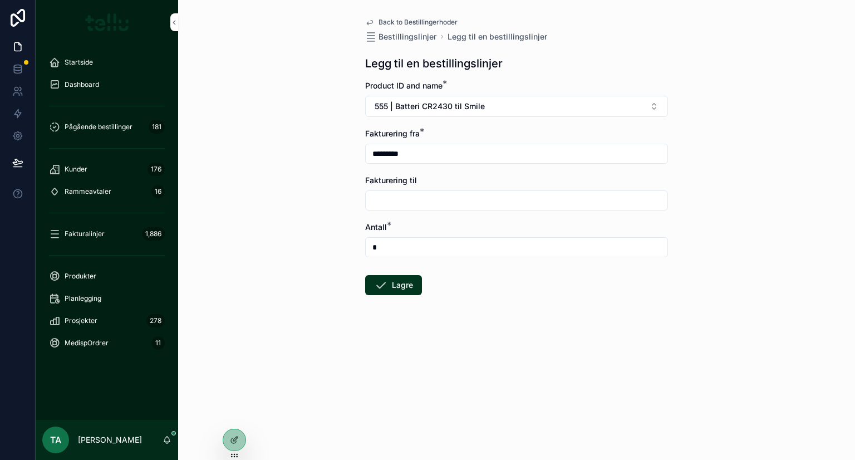
click at [325, 251] on div "Back to Bestillingerhoder Bestillingslinjer Legg til en bestillingslinjer Legg …" at bounding box center [516, 230] width 677 height 460
click at [385, 289] on icon "scrollable content" at bounding box center [380, 284] width 13 height 13
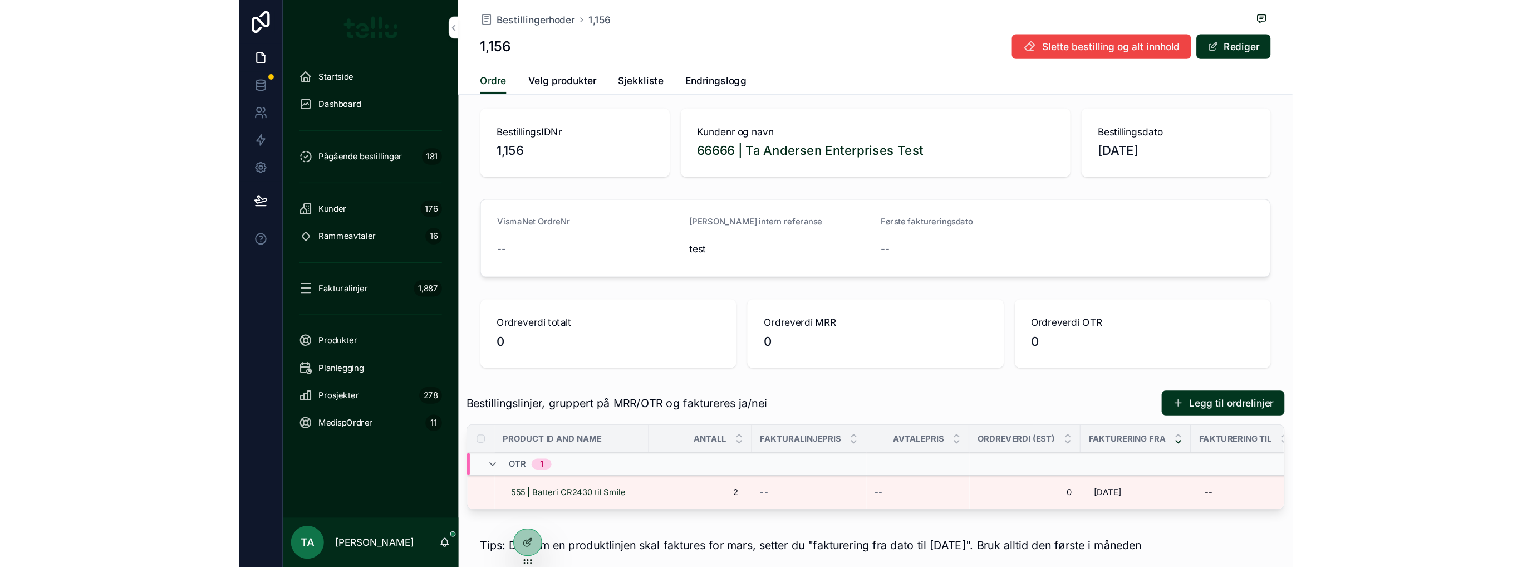
scroll to position [74, 0]
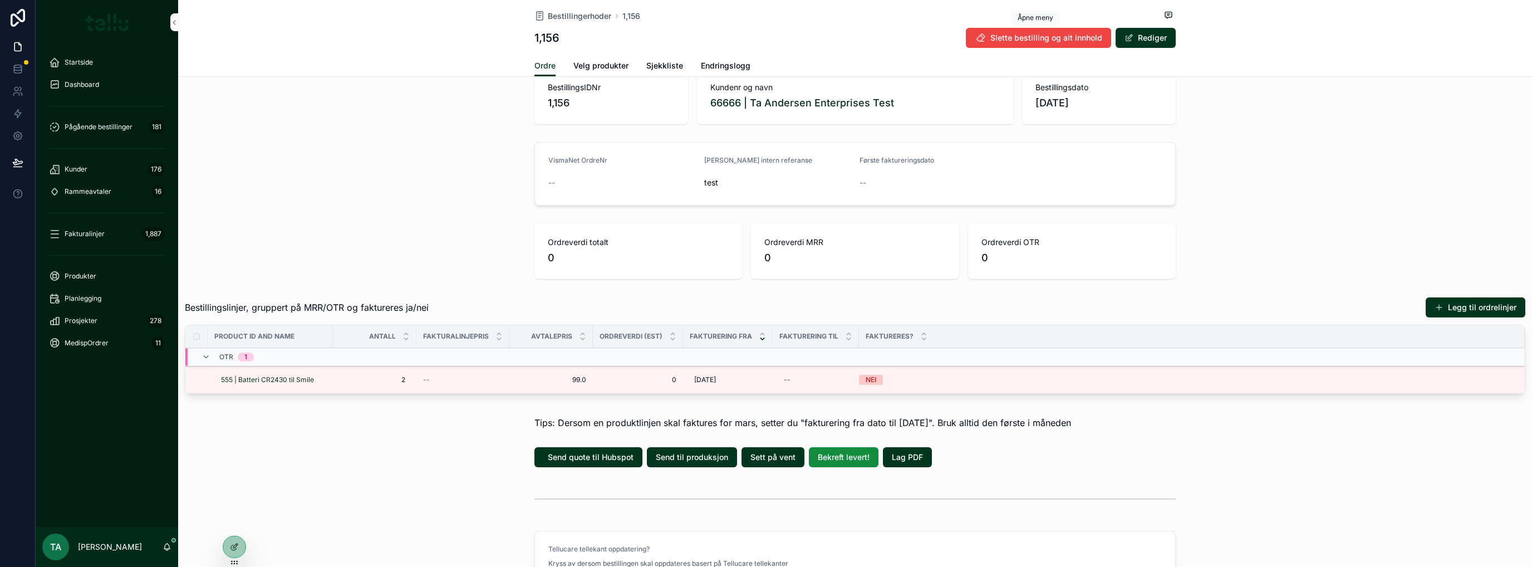
click at [855, 33] on span "Slette bestilling og alt innhold" at bounding box center [1046, 37] width 112 height 11
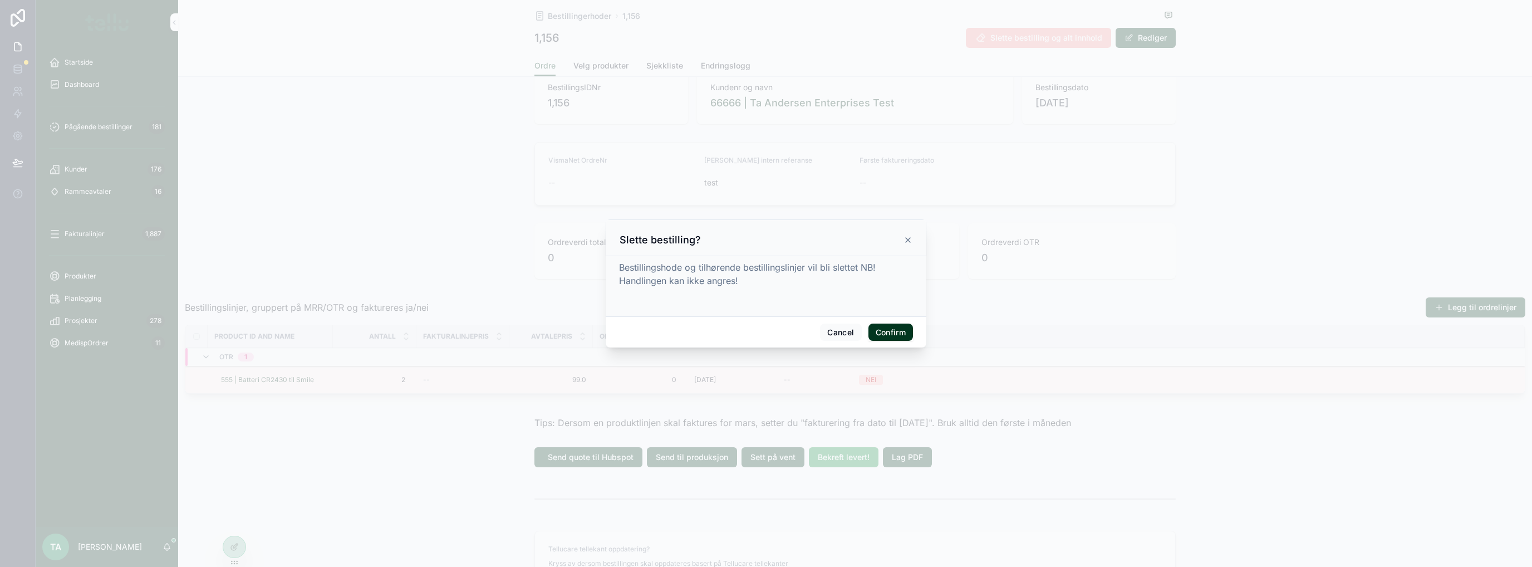
click at [855, 333] on button "Confirm" at bounding box center [891, 332] width 45 height 18
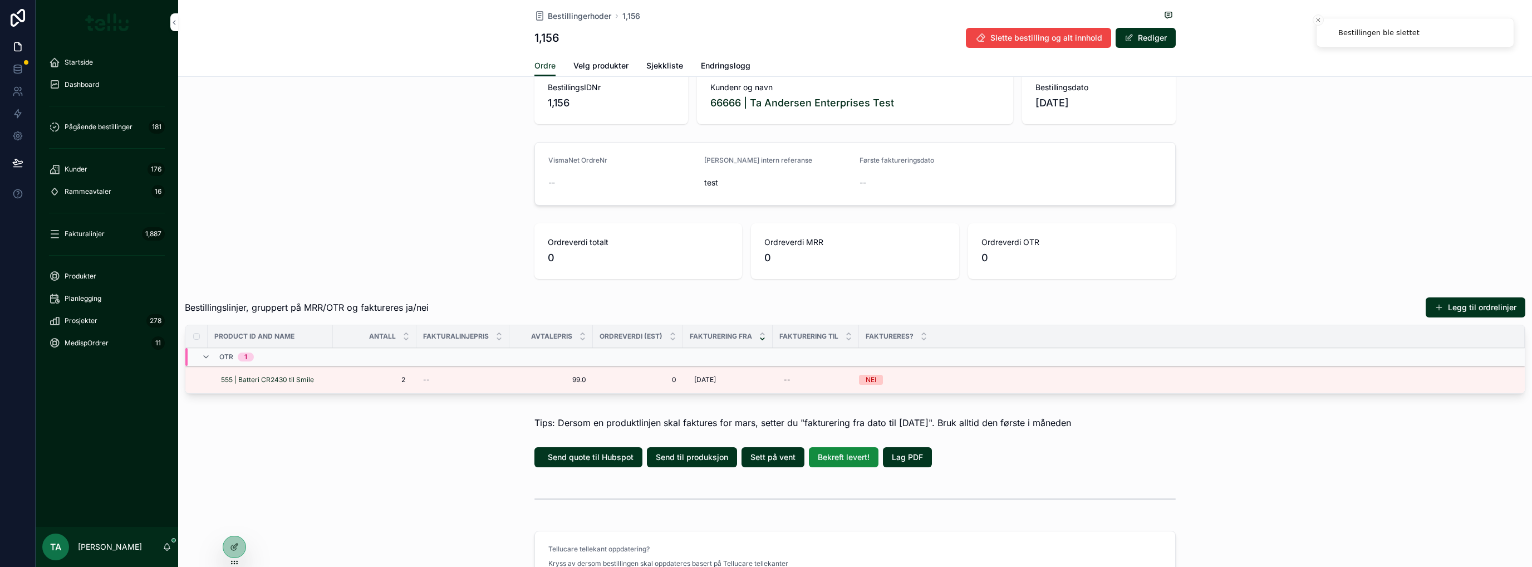
scroll to position [0, 0]
